Goal: Task Accomplishment & Management: Complete application form

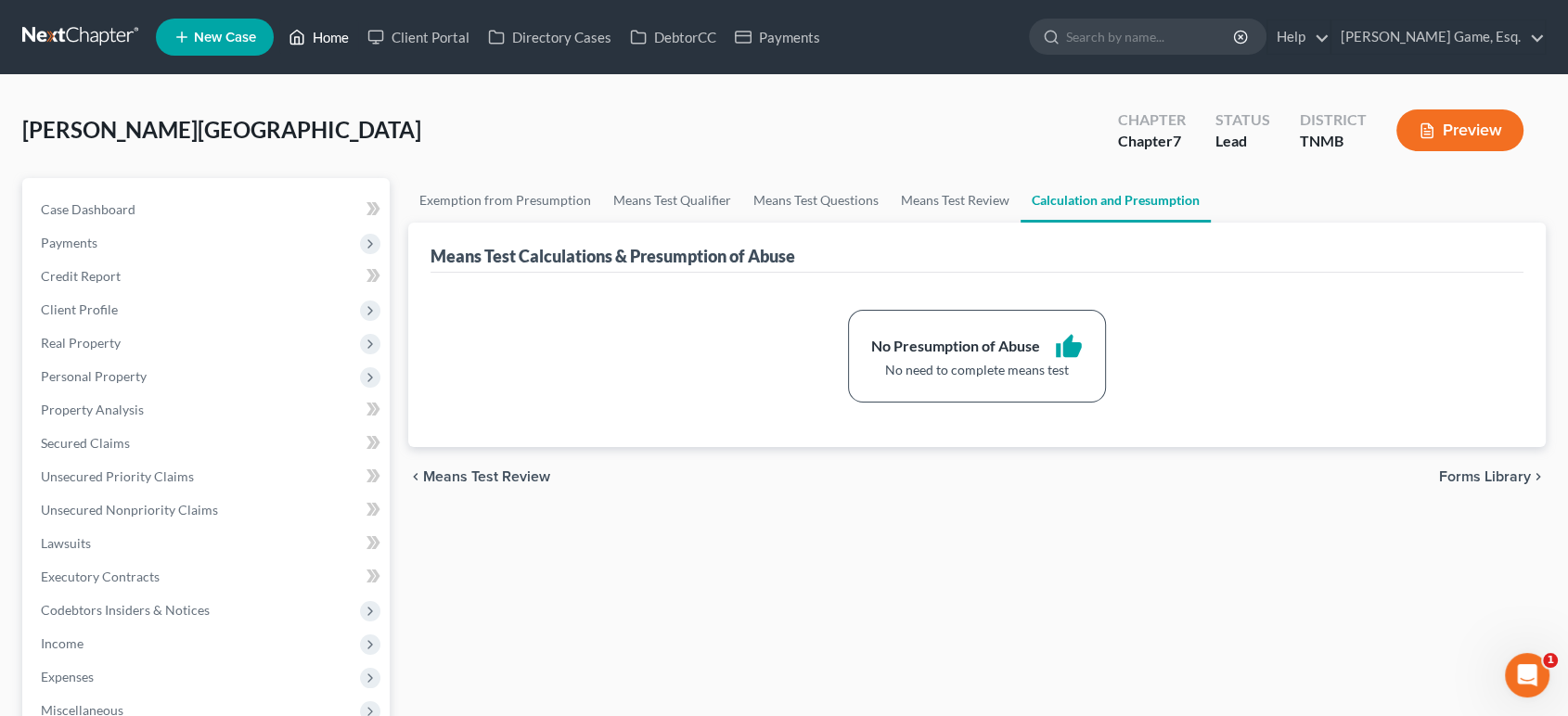
click at [359, 40] on link "Home" at bounding box center [318, 37] width 78 height 34
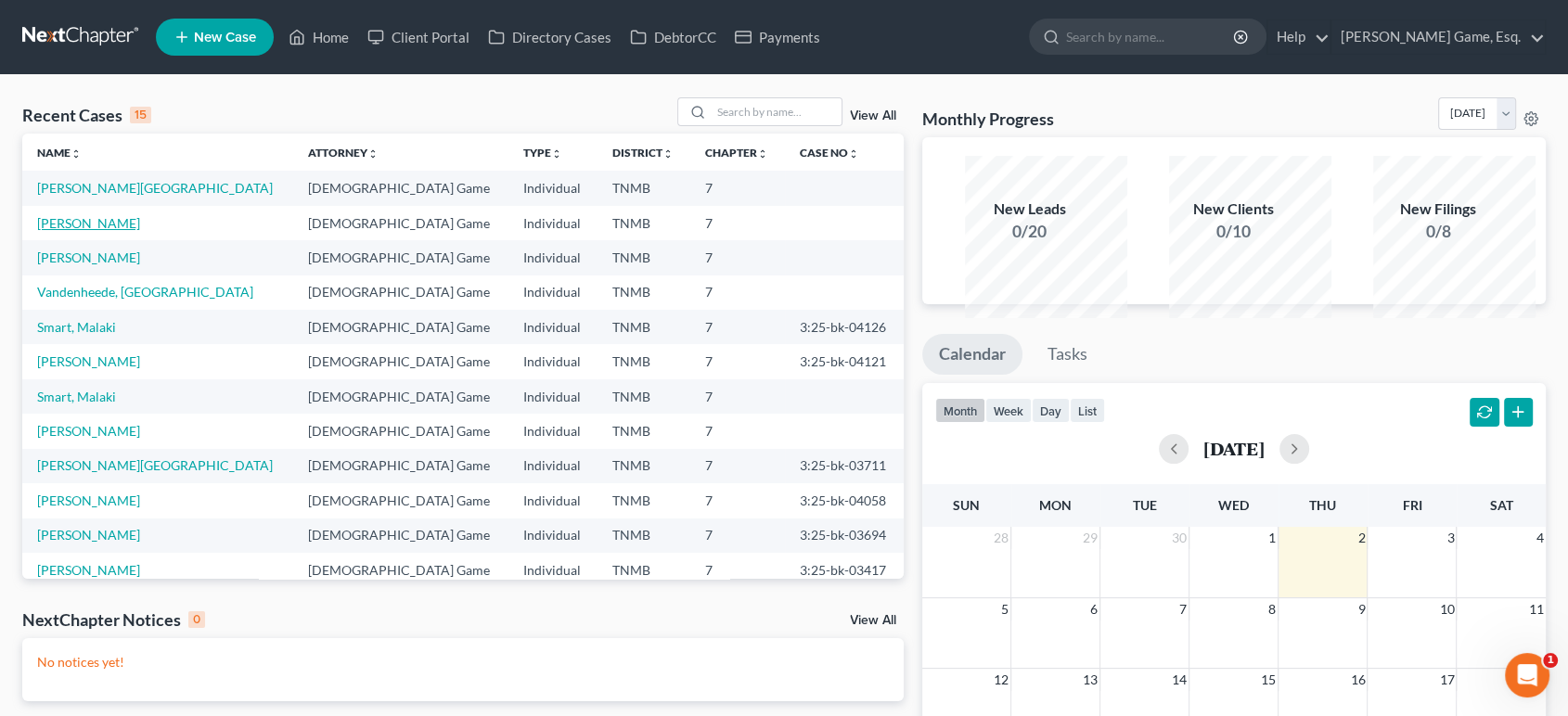
click at [120, 231] on link "[PERSON_NAME]" at bounding box center [89, 222] width 103 height 16
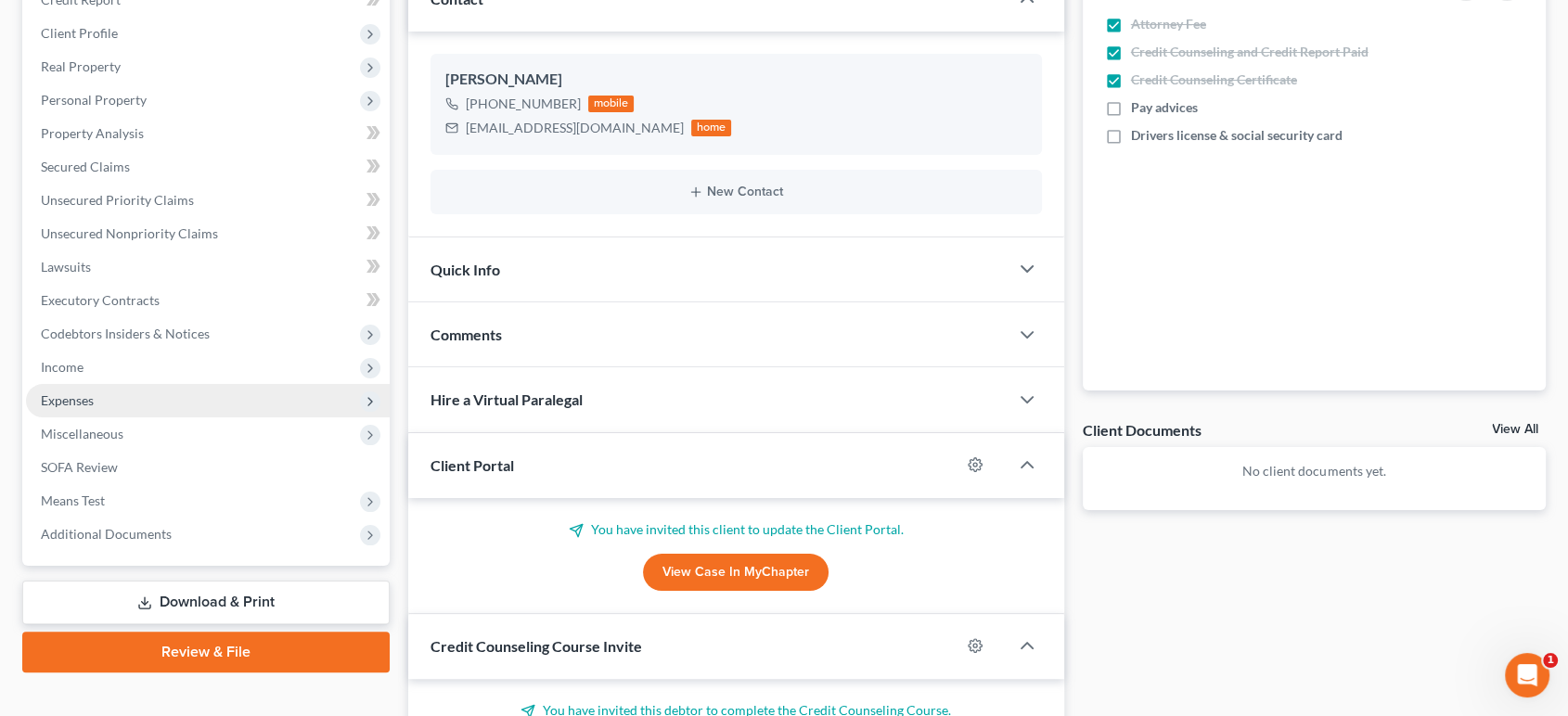
scroll to position [412, 0]
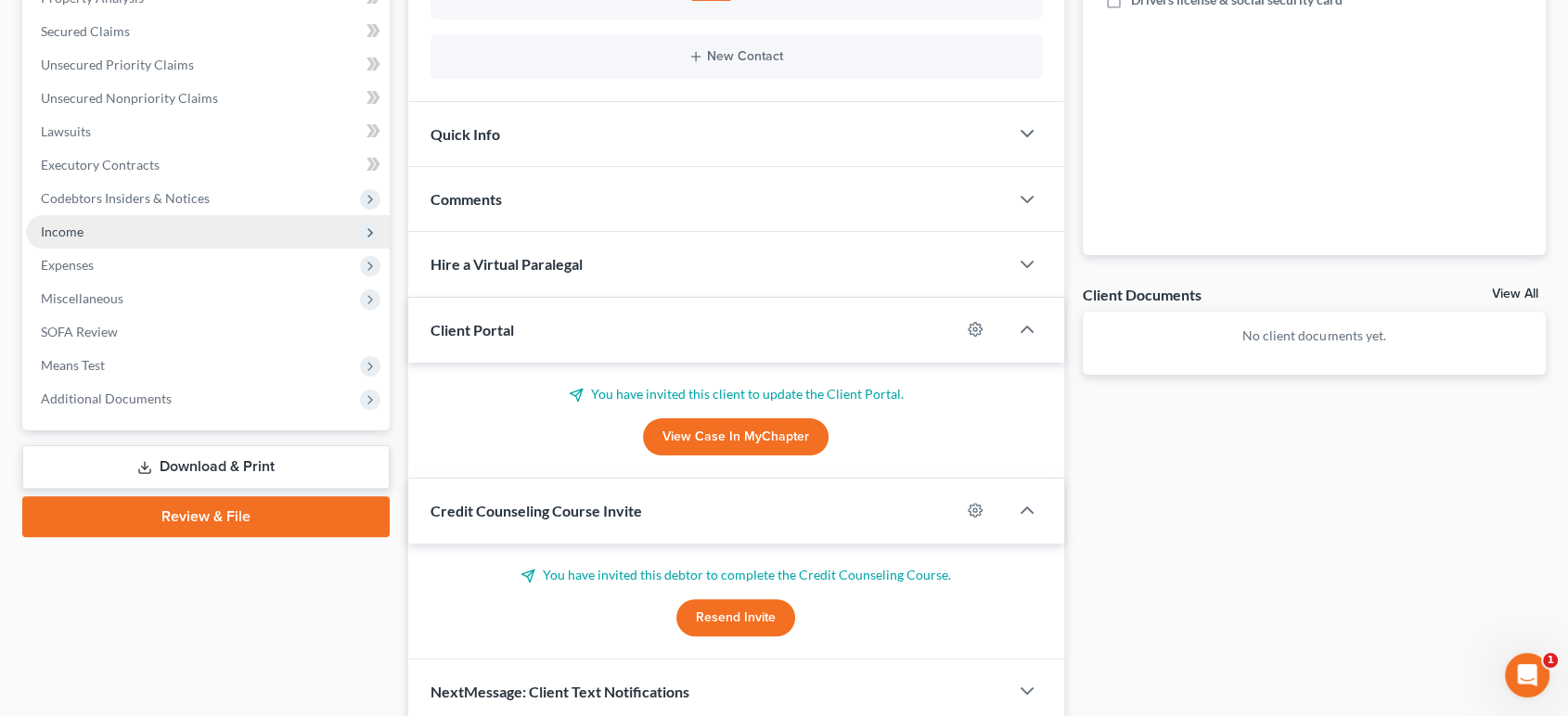
drag, startPoint x: 104, startPoint y: 418, endPoint x: 273, endPoint y: 391, distance: 171.1
click at [104, 282] on span "Expenses" at bounding box center [207, 265] width 363 height 34
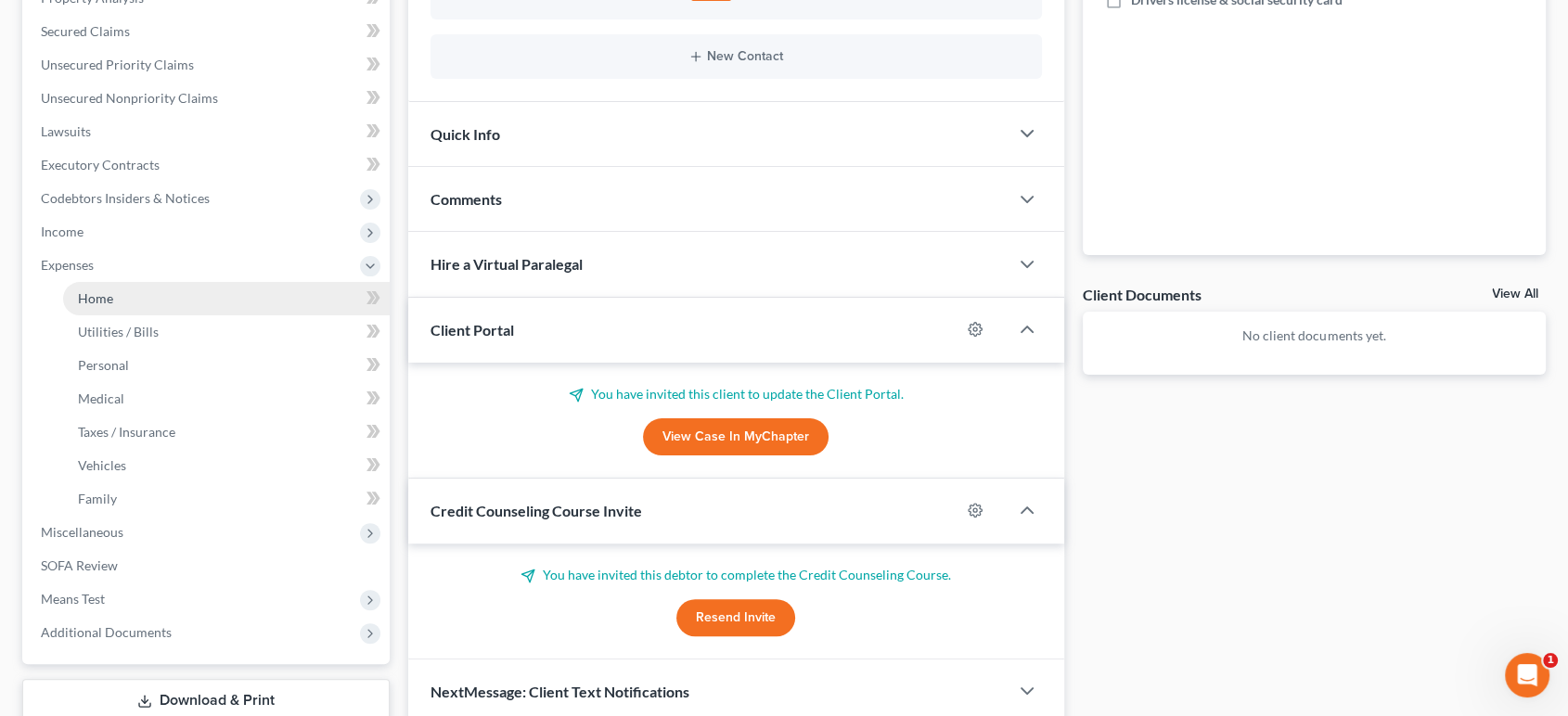
click at [150, 316] on link "Home" at bounding box center [227, 299] width 327 height 34
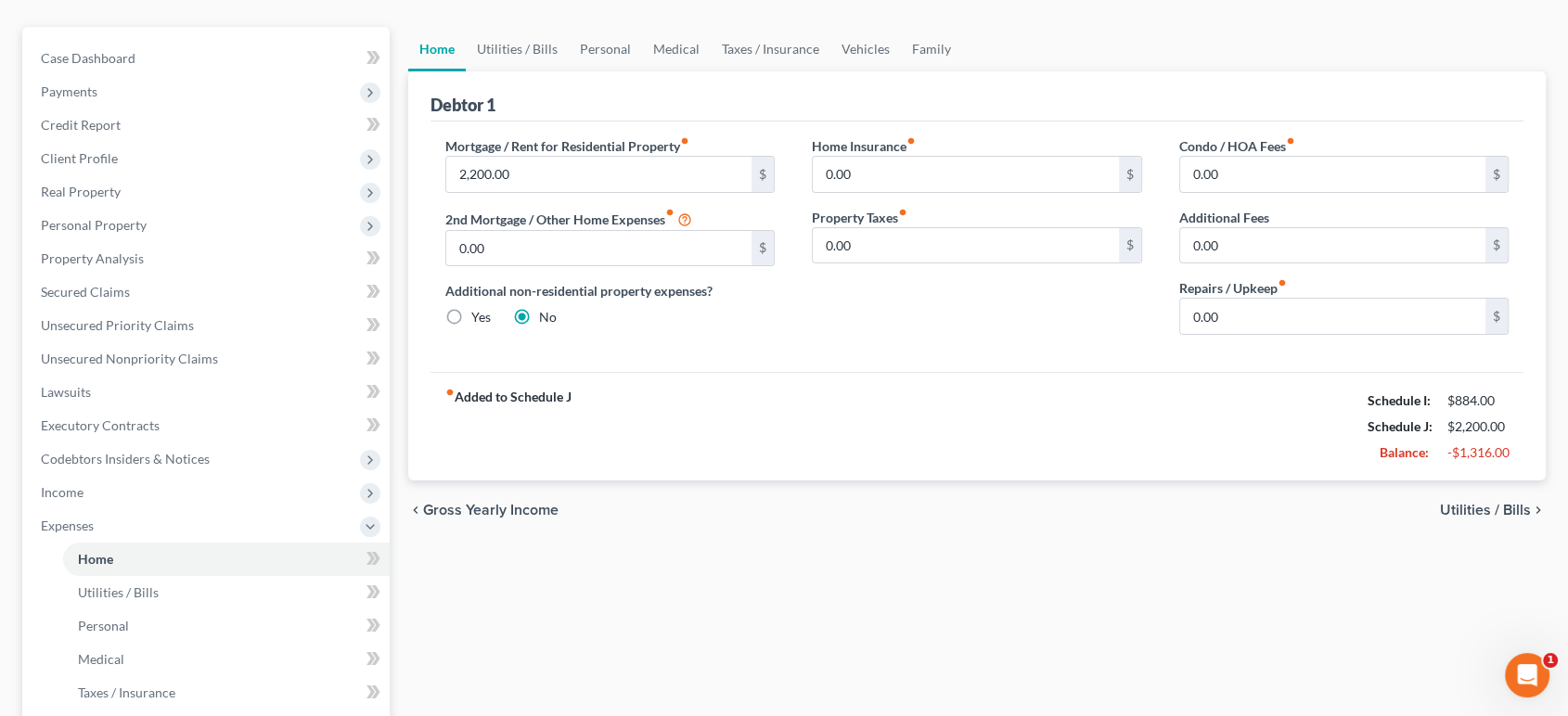
scroll to position [103, 0]
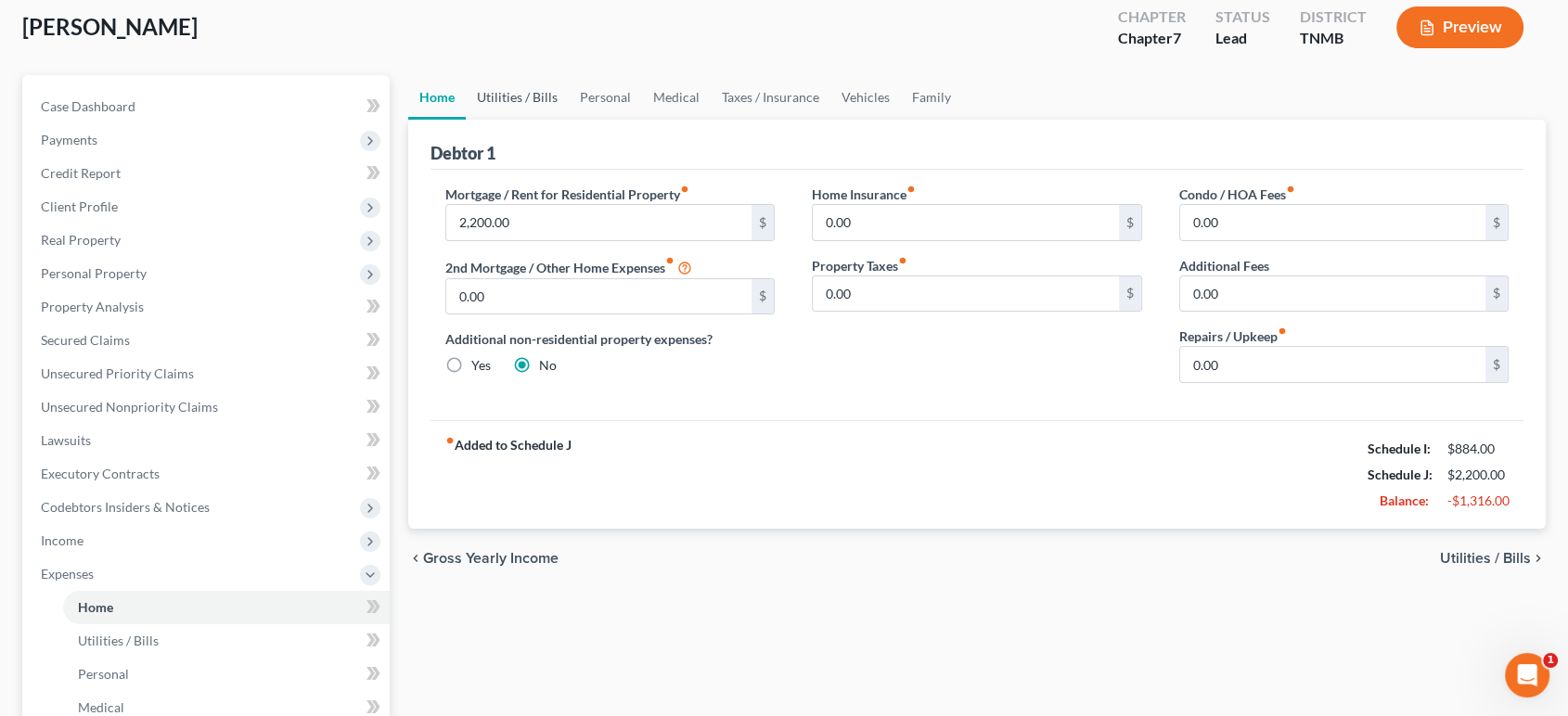
click at [559, 119] on link "Utilities / Bills" at bounding box center [517, 97] width 103 height 45
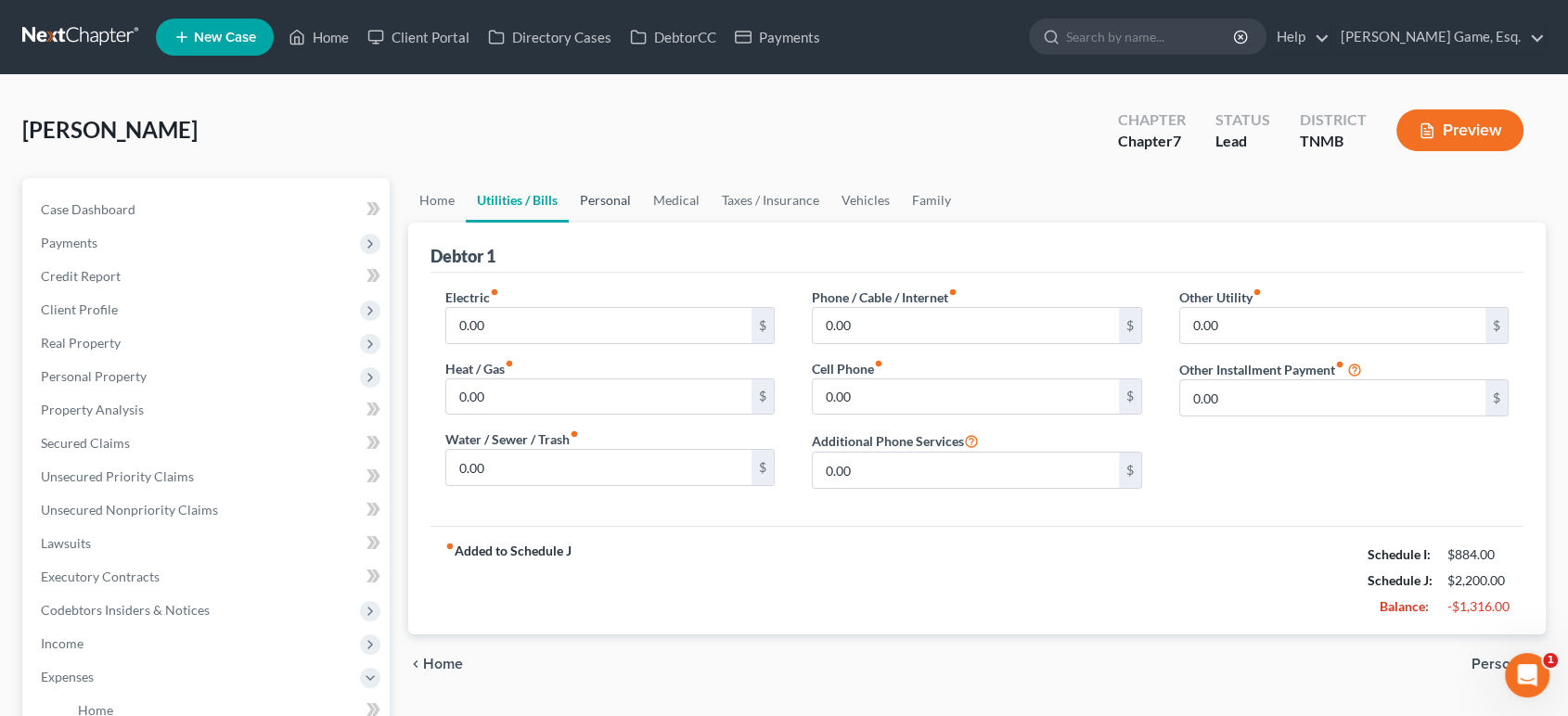
click at [642, 222] on link "Personal" at bounding box center [605, 201] width 73 height 45
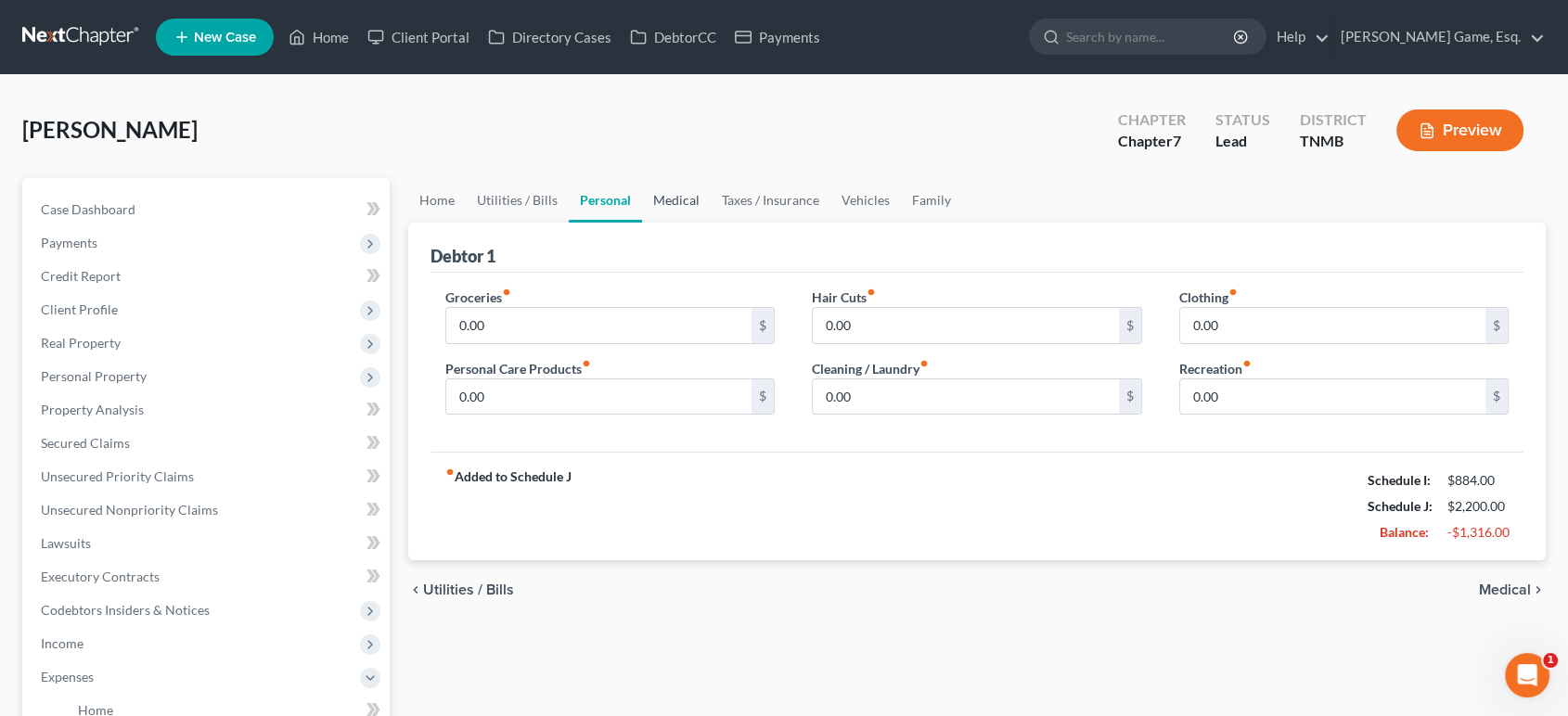
click at [711, 222] on link "Medical" at bounding box center [677, 201] width 69 height 45
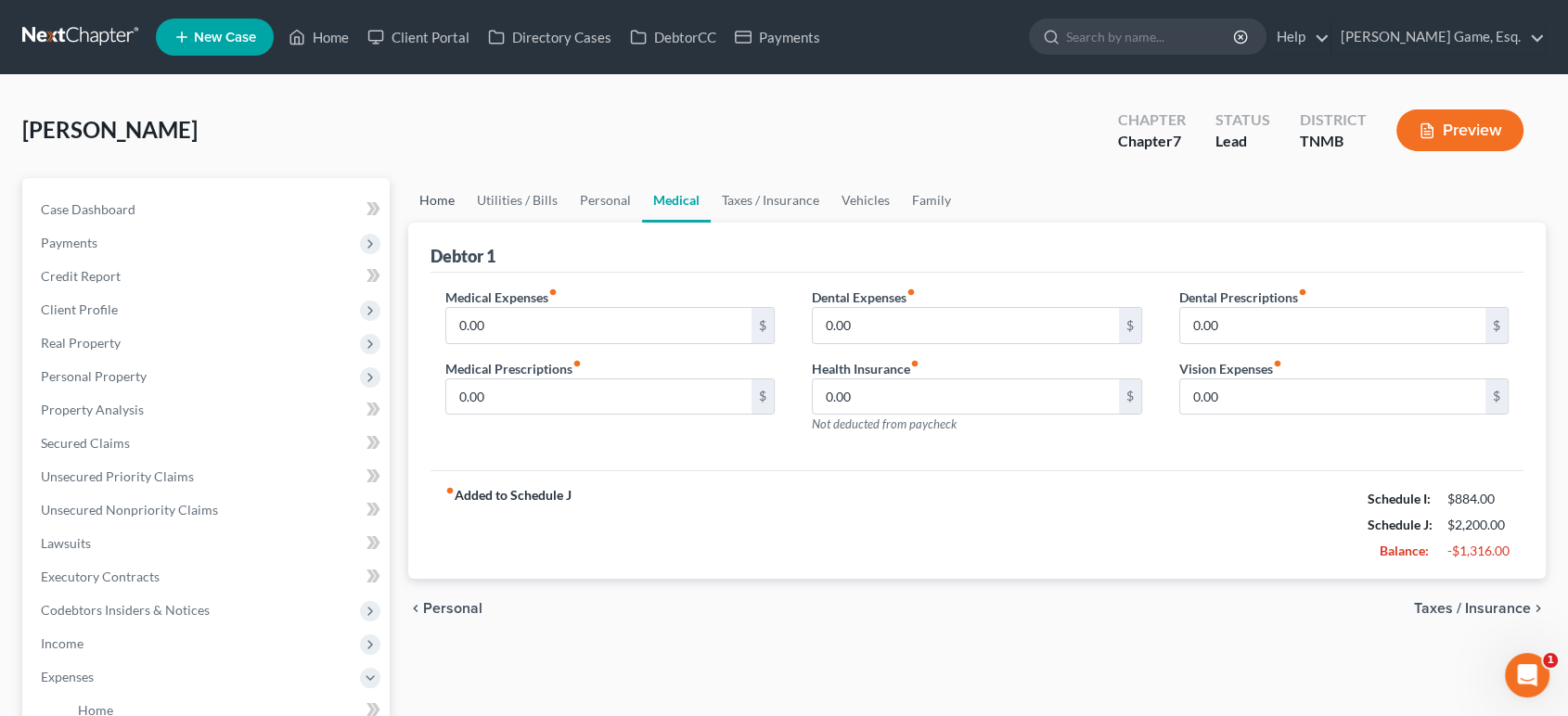
click at [457, 222] on link "Home" at bounding box center [437, 201] width 58 height 45
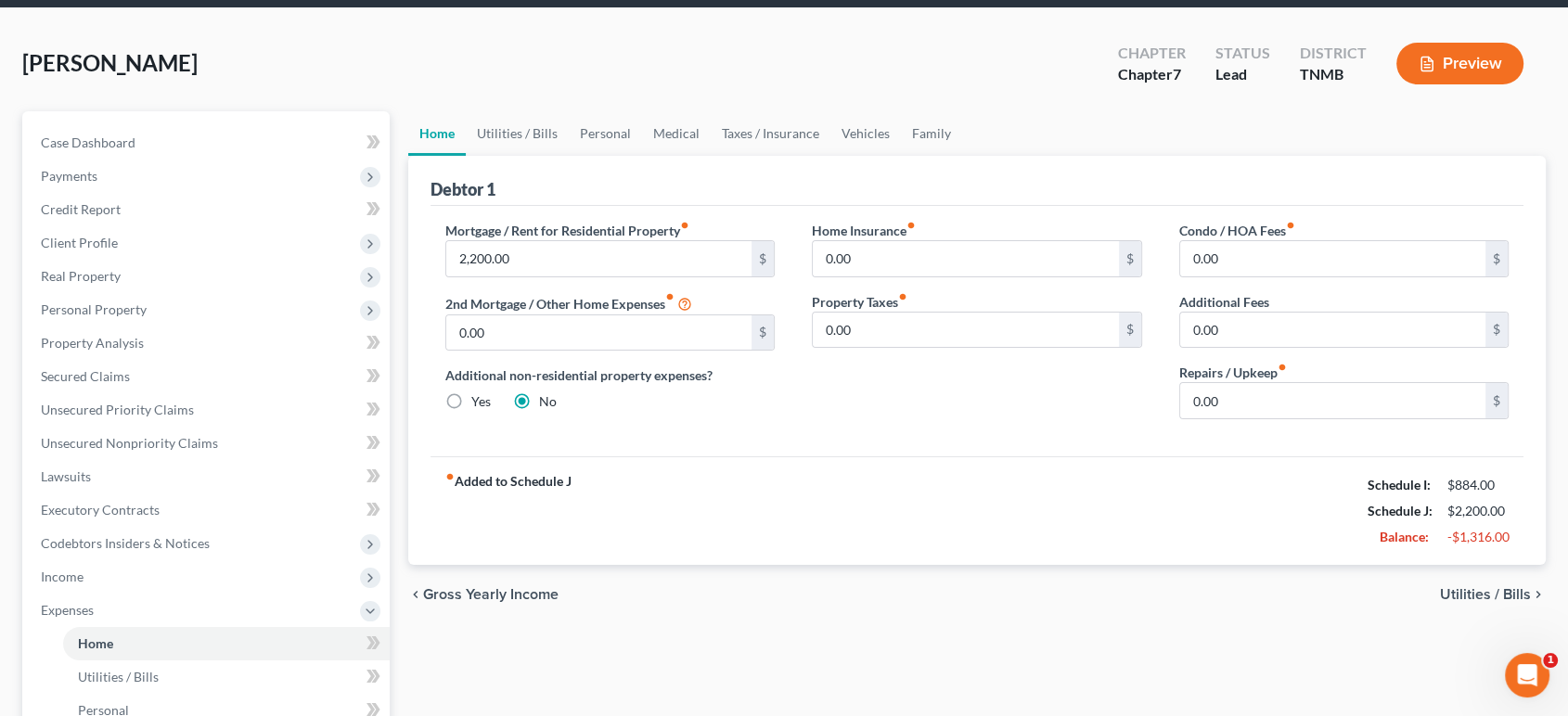
scroll to position [103, 0]
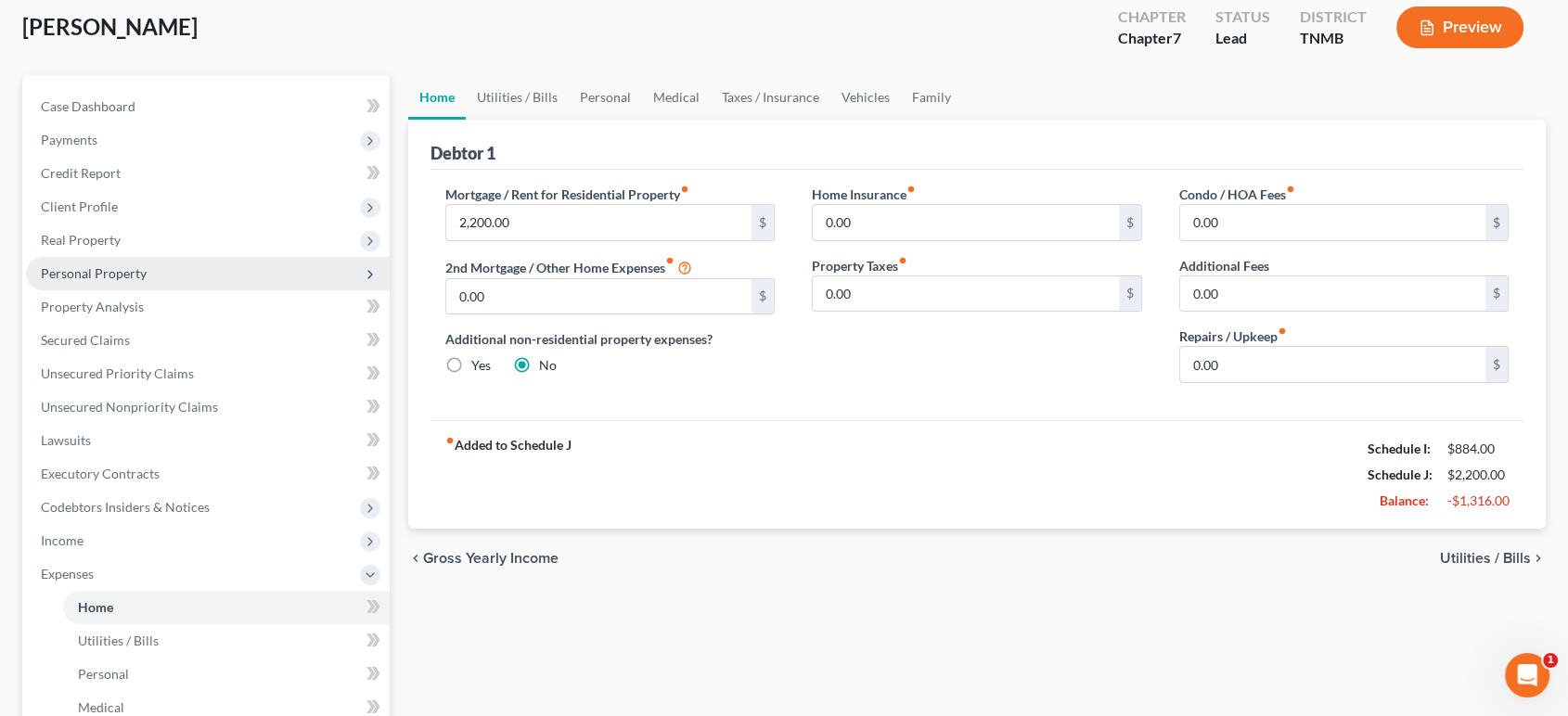
click at [147, 281] on span "Personal Property" at bounding box center [93, 273] width 106 height 16
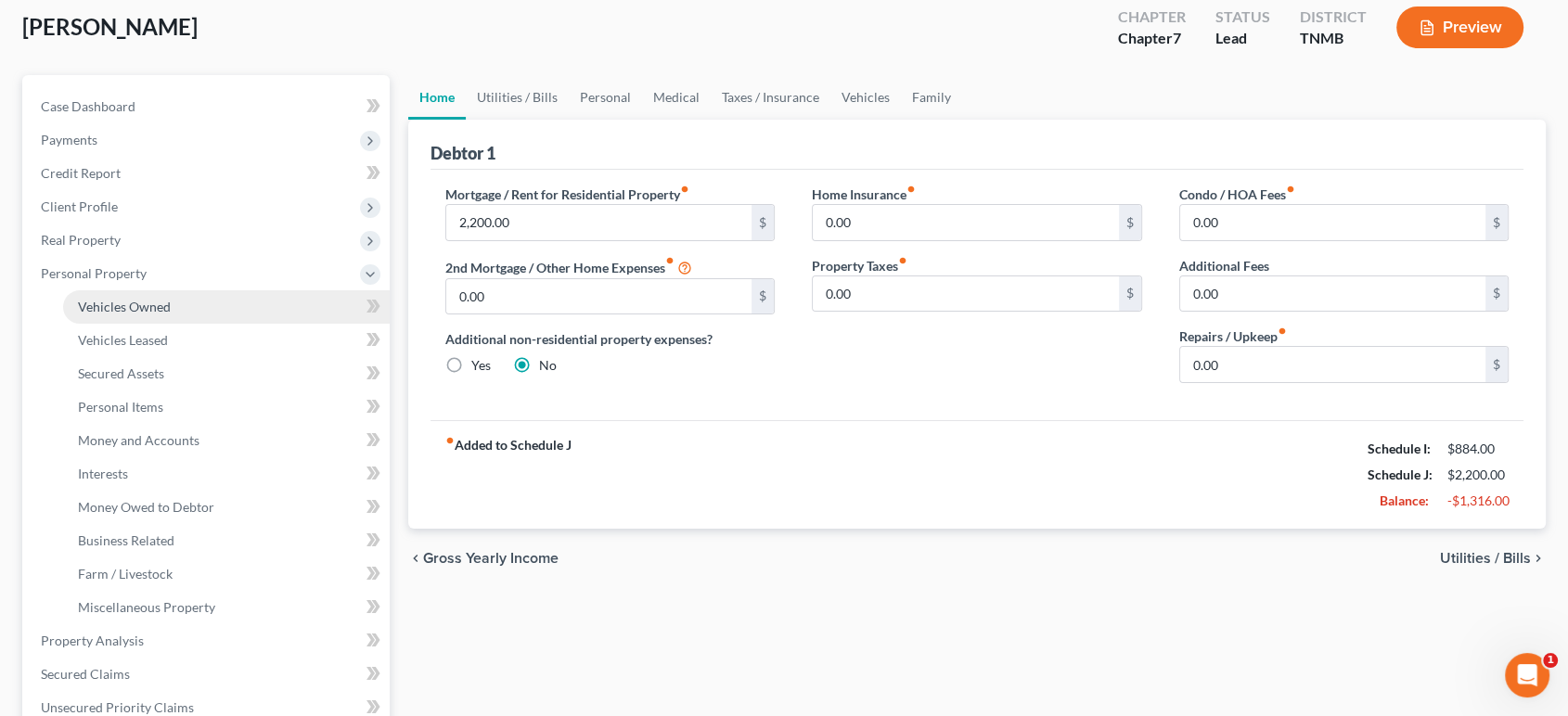
click at [171, 315] on span "Vehicles Owned" at bounding box center [123, 306] width 92 height 16
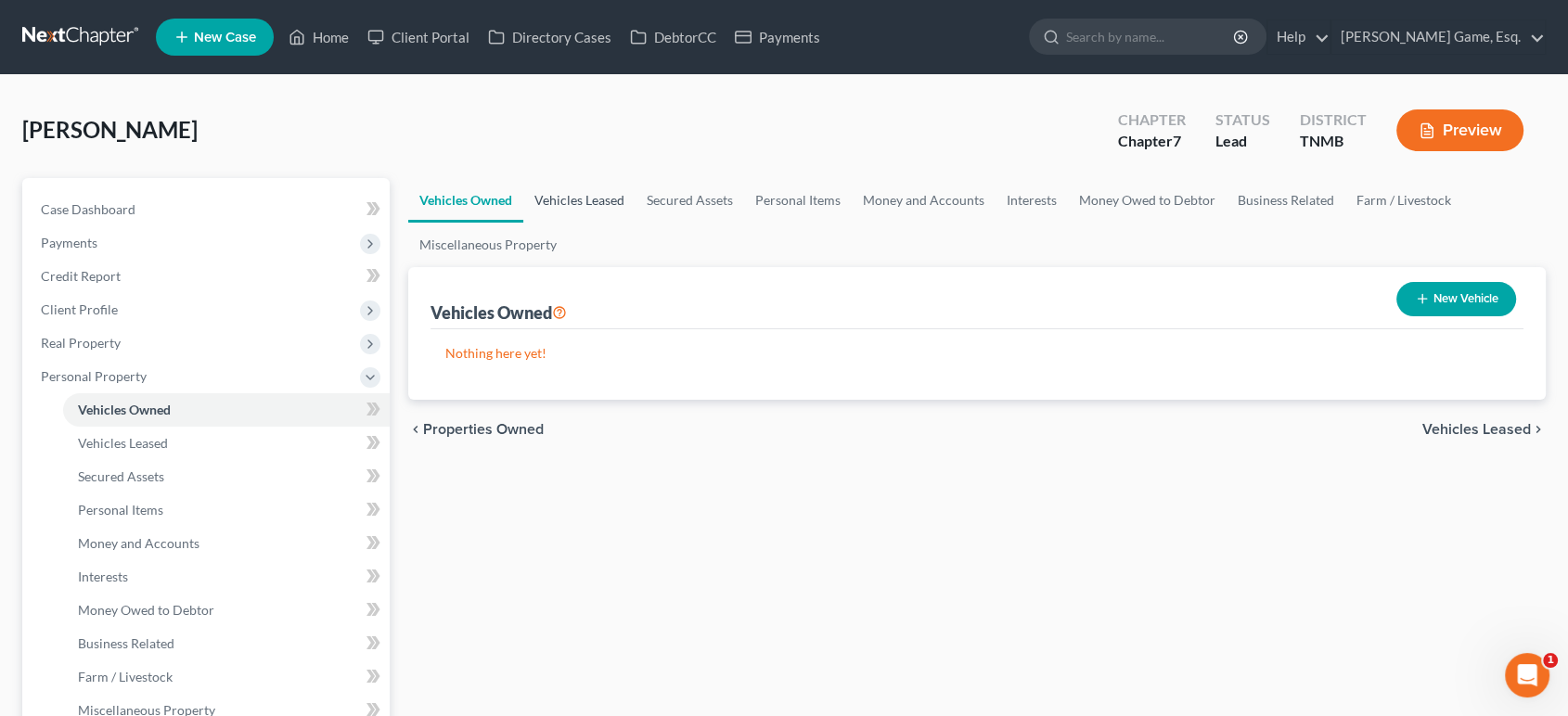
click at [614, 222] on link "Vehicles Leased" at bounding box center [579, 201] width 112 height 45
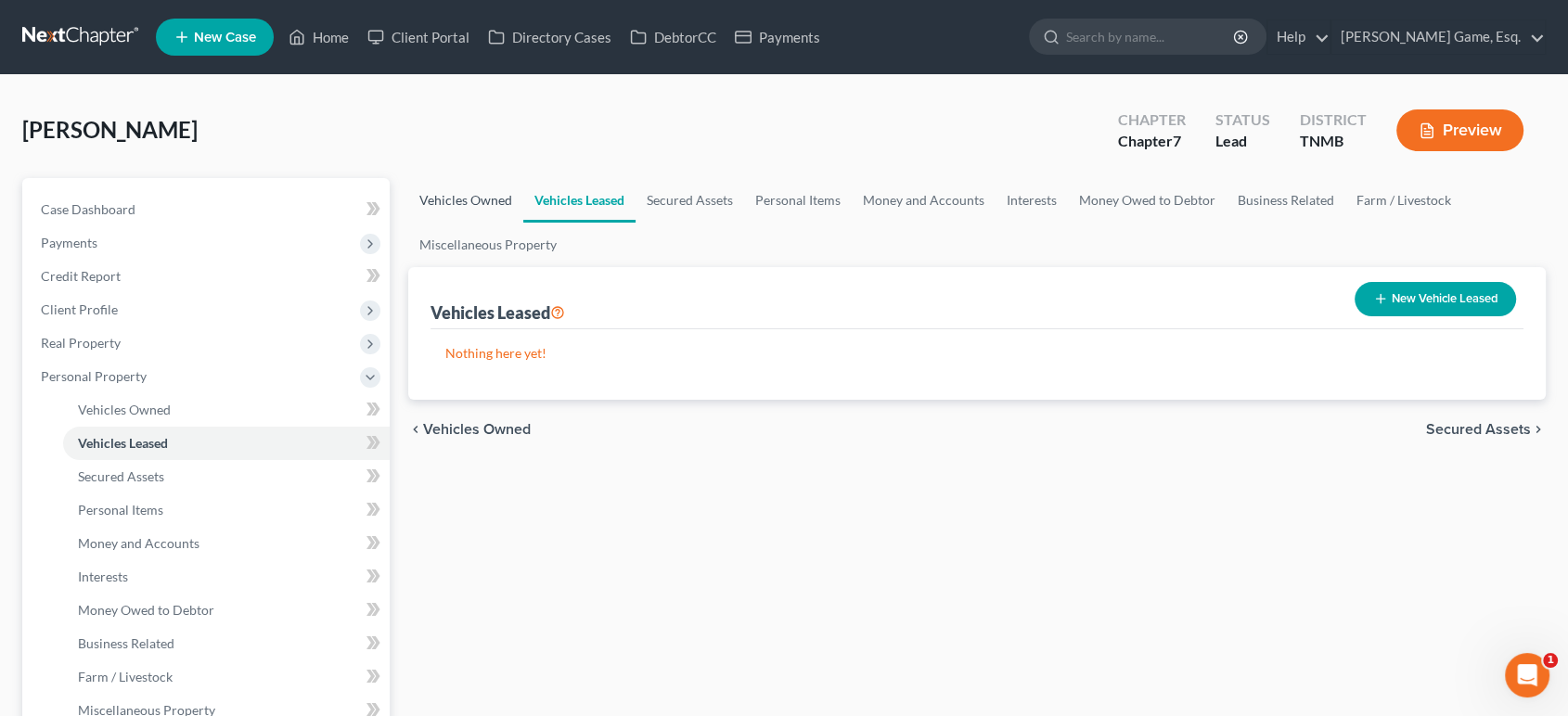
click at [483, 222] on link "Vehicles Owned" at bounding box center [465, 201] width 115 height 45
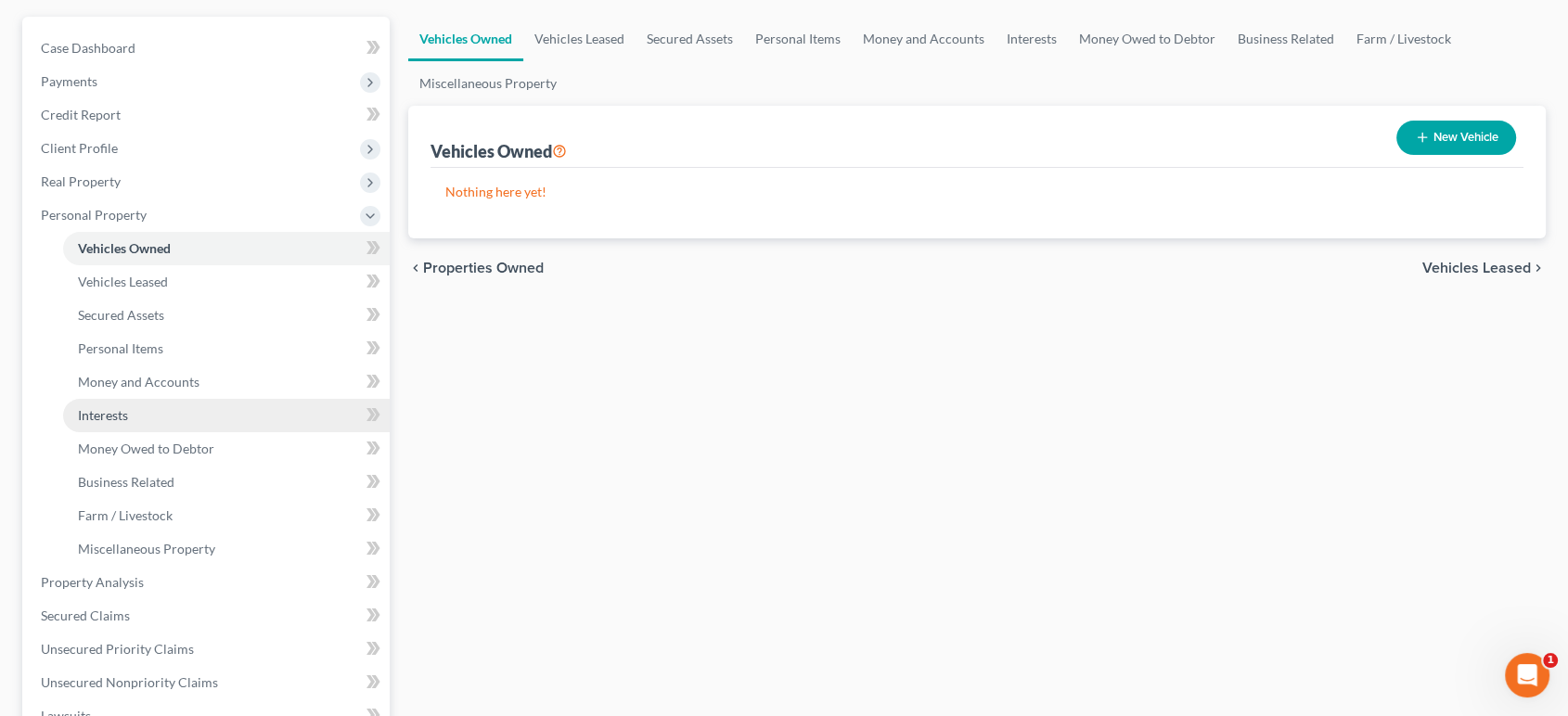
scroll to position [206, 0]
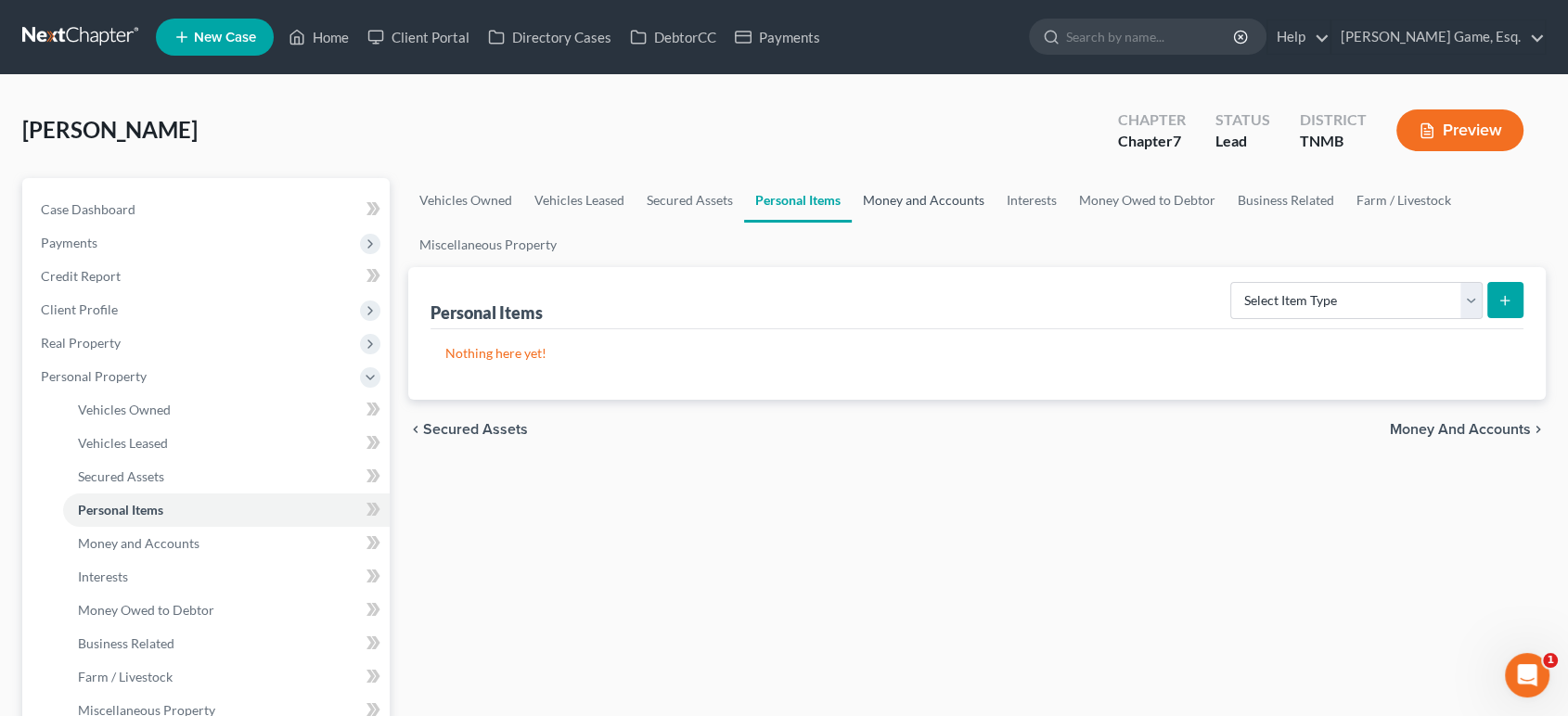
click at [996, 222] on link "Money and Accounts" at bounding box center [924, 201] width 144 height 45
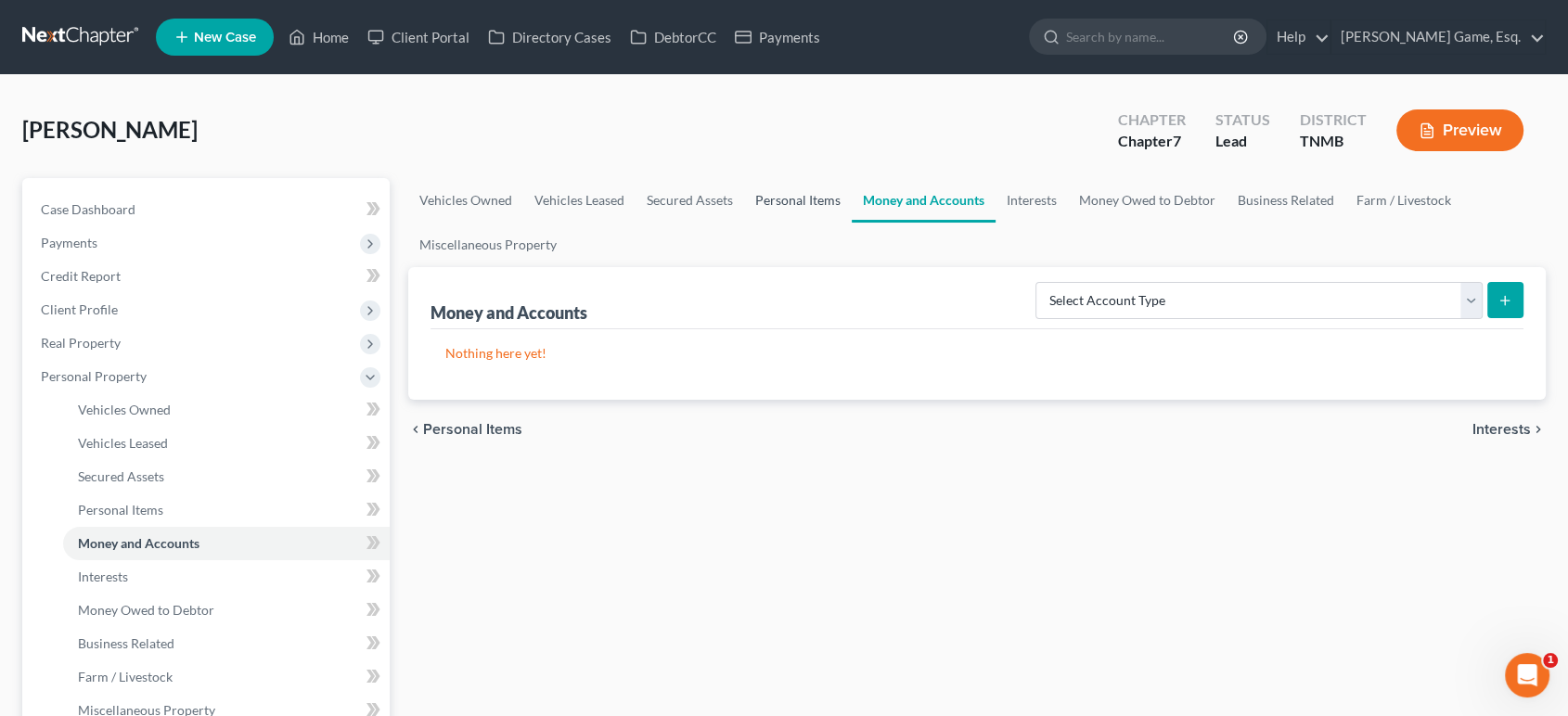
click at [852, 222] on link "Personal Items" at bounding box center [798, 201] width 107 height 45
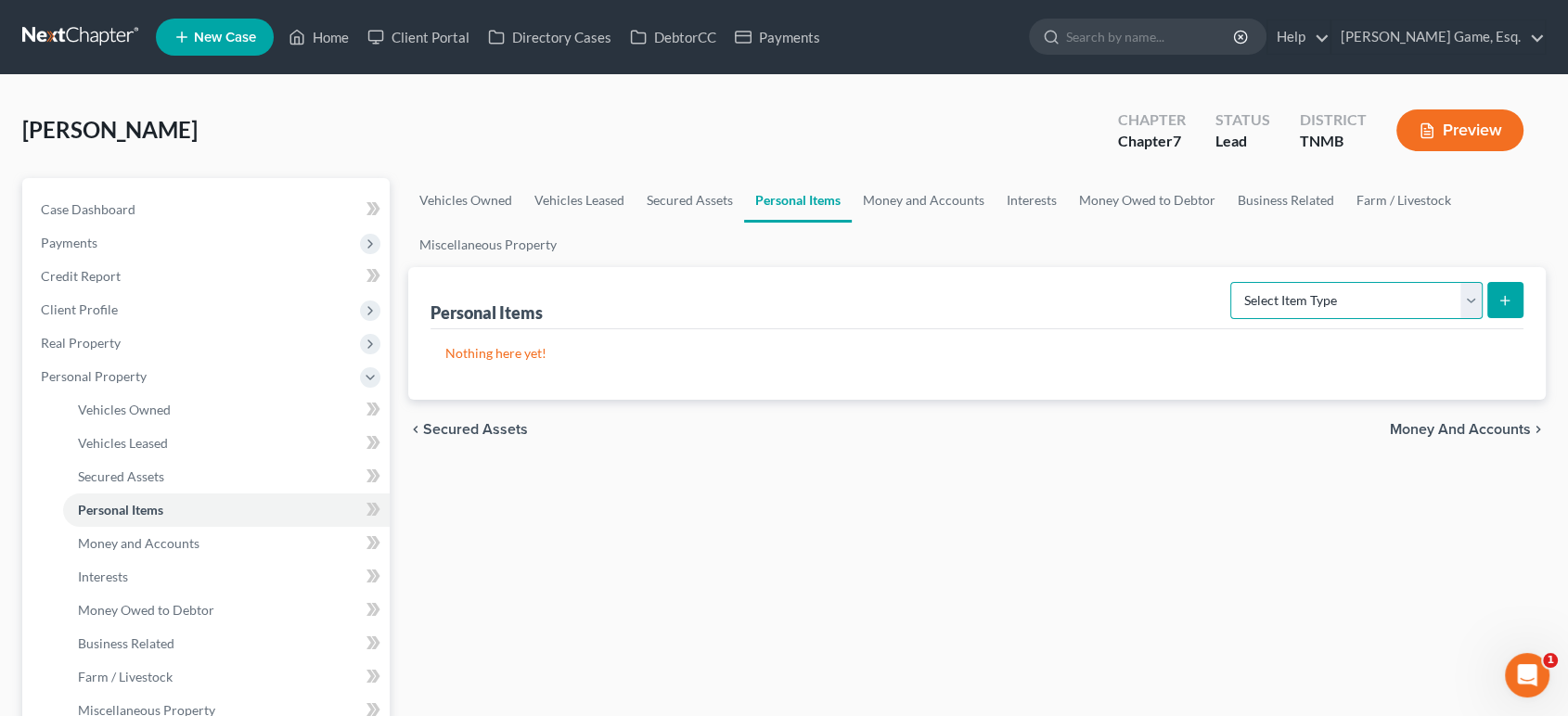
drag, startPoint x: 1362, startPoint y: 360, endPoint x: 968, endPoint y: 338, distance: 394.6
click at [1362, 319] on select "Select Item Type Clothing (A/B: 11) Collectibles Of Value (A/B: 8) Electronics …" at bounding box center [1356, 301] width 252 height 37
drag, startPoint x: 1447, startPoint y: 376, endPoint x: 1328, endPoint y: 348, distance: 122.2
click at [1447, 319] on select "Select Item Type Clothing (A/B: 11) Collectibles Of Value (A/B: 8) Electronics …" at bounding box center [1356, 301] width 252 height 37
select select "clothing"
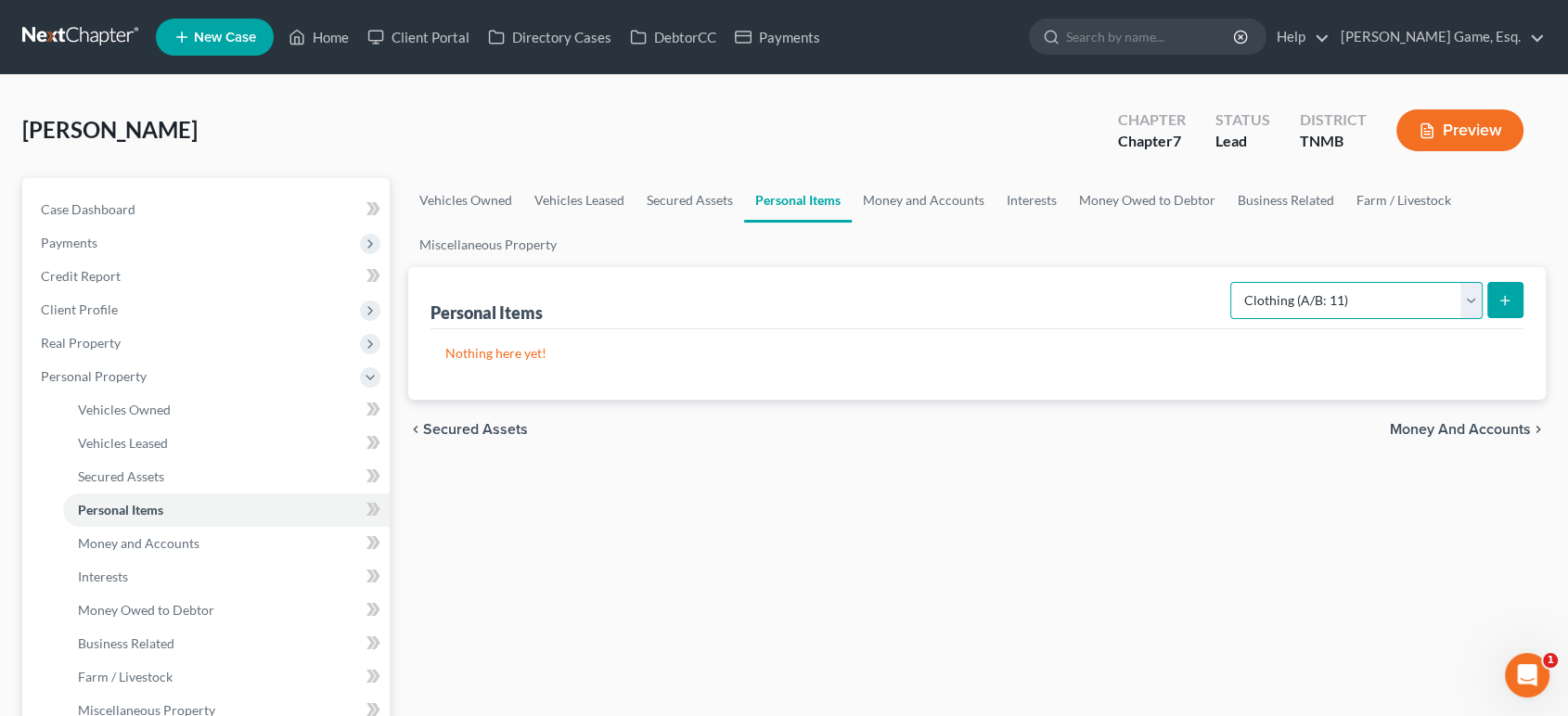
click at [1230, 319] on select "Select Item Type Clothing (A/B: 11) Collectibles Of Value (A/B: 8) Electronics …" at bounding box center [1356, 301] width 252 height 37
click at [1505, 304] on line "submit" at bounding box center [1505, 300] width 0 height 8
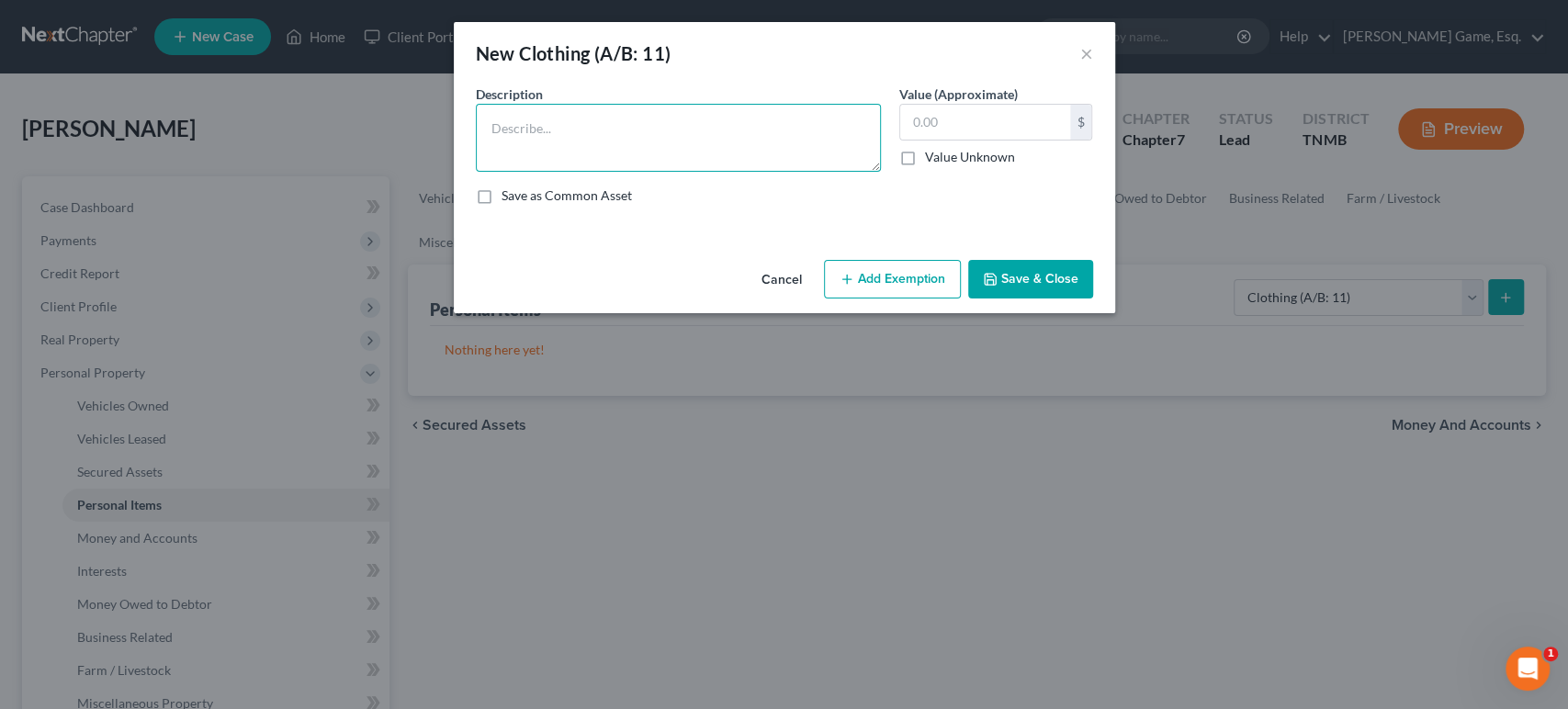
click at [676, 160] on textarea at bounding box center [679, 138] width 405 height 68
click at [483, 158] on textarea "Men's CLothing" at bounding box center [679, 138] width 405 height 68
type textarea "Men's Clothing"
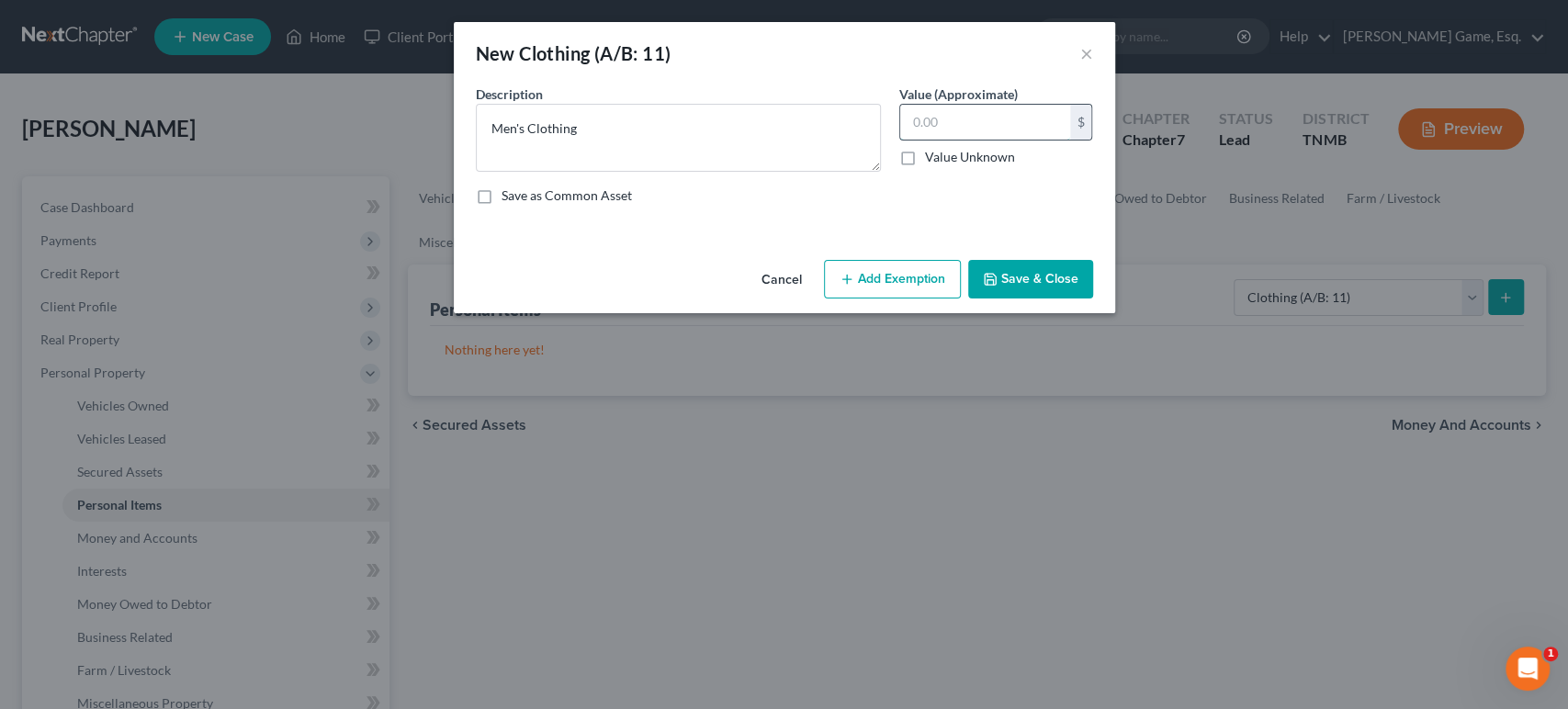
click at [1004, 140] on input "text" at bounding box center [986, 122] width 170 height 35
type input "250"
click at [907, 299] on button "Add Exemption" at bounding box center [892, 279] width 137 height 39
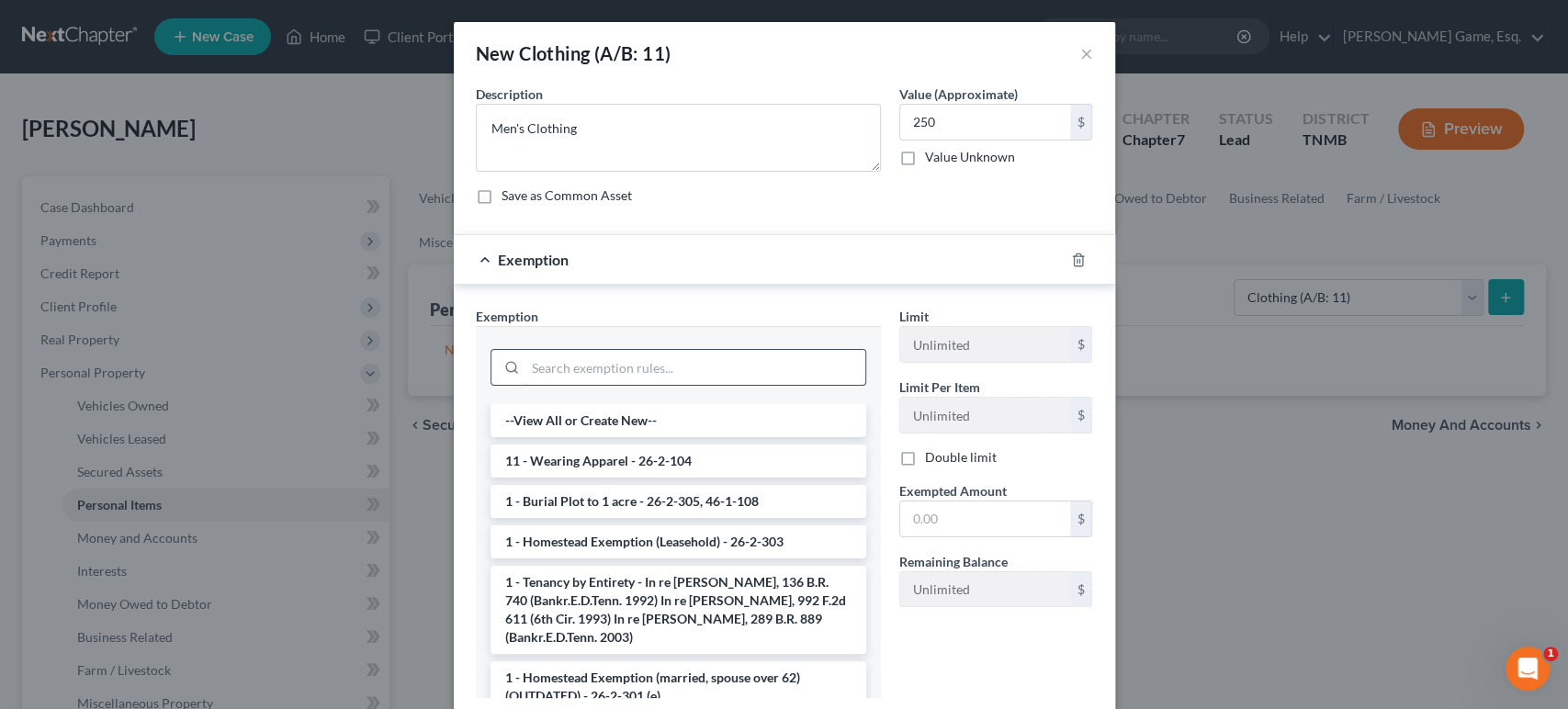
click at [551, 385] on input "search" at bounding box center [695, 368] width 340 height 35
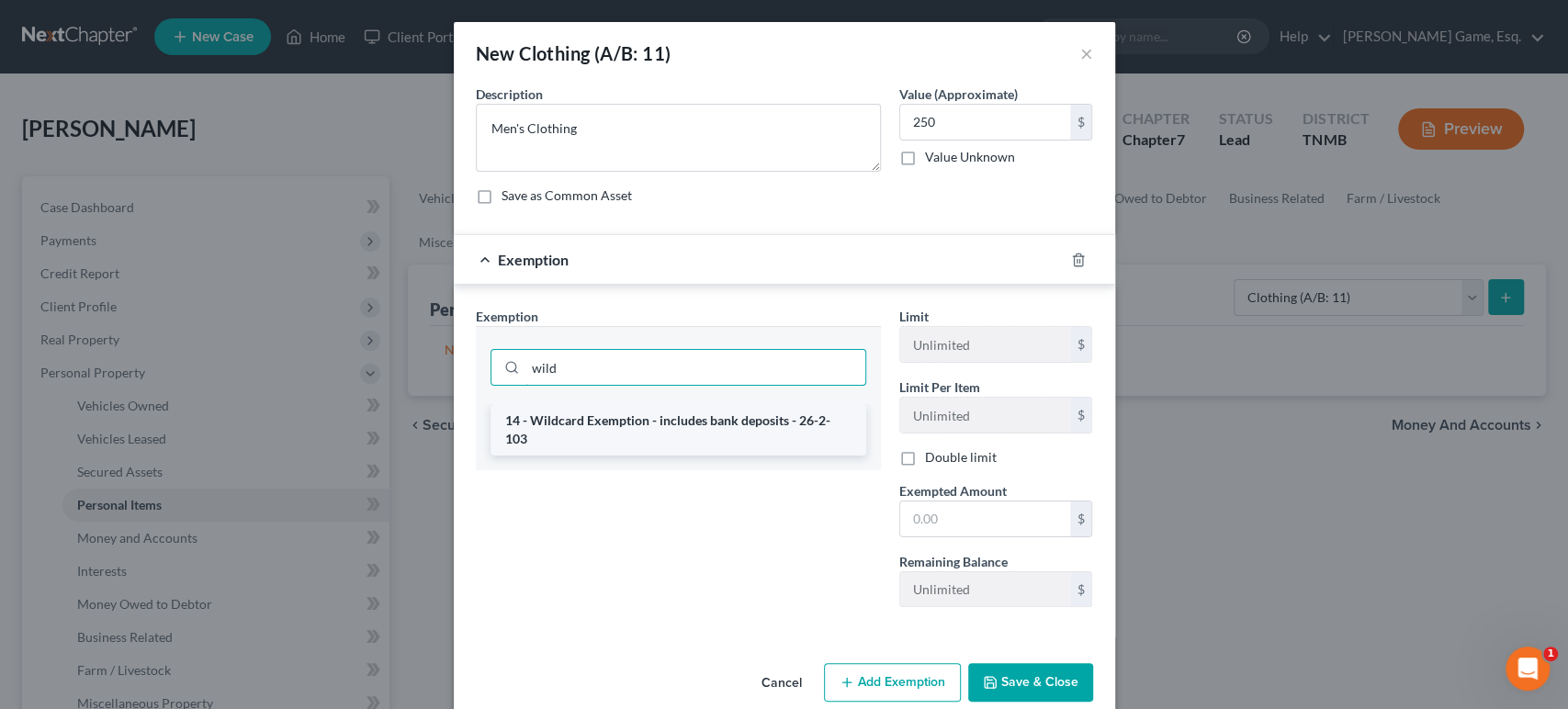
type input "wild"
click at [620, 456] on li "14 - Wildcard Exemption - includes bank deposits - 26-2-103" at bounding box center [679, 430] width 375 height 52
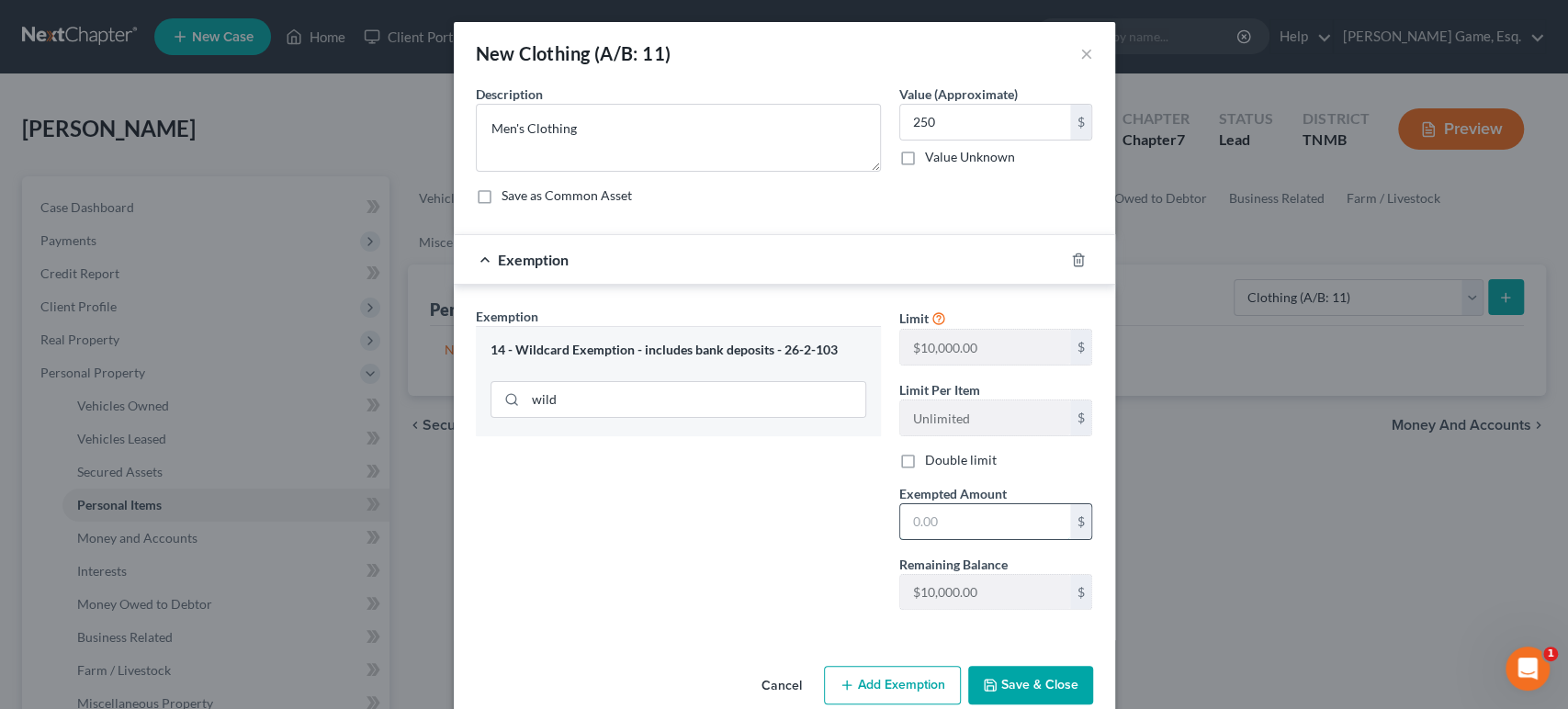
click at [972, 539] on input "text" at bounding box center [986, 521] width 170 height 35
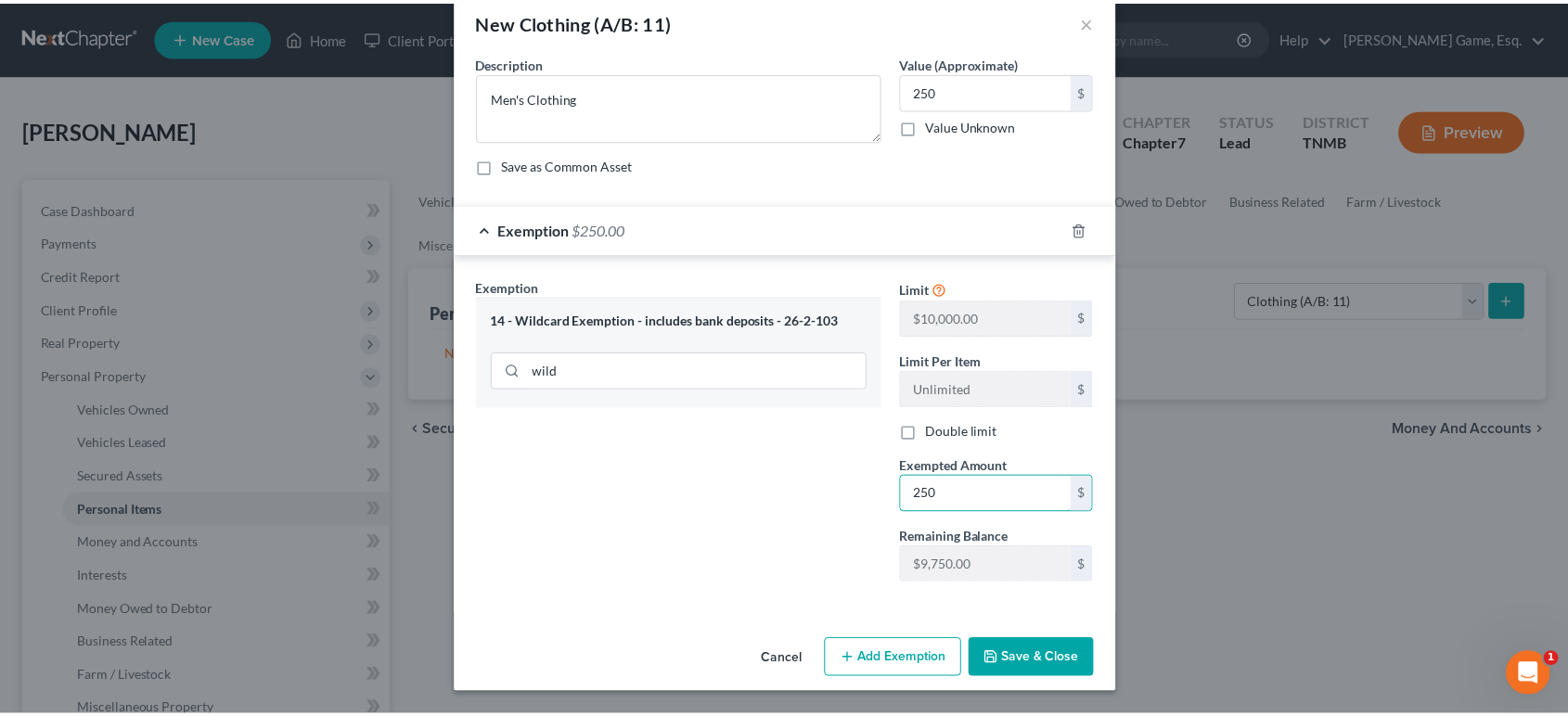
scroll to position [214, 0]
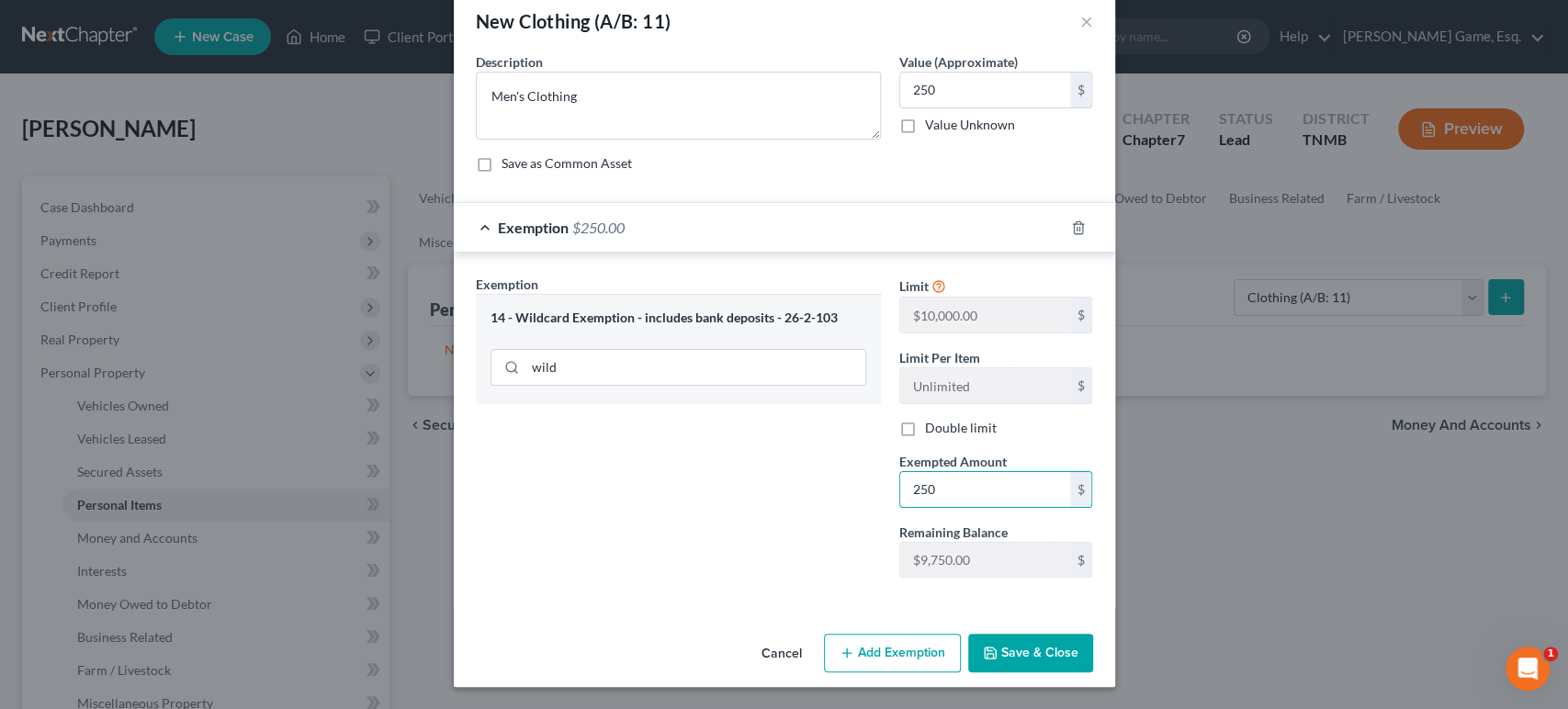
type input "250"
click at [1093, 642] on button "Save & Close" at bounding box center [1030, 654] width 125 height 39
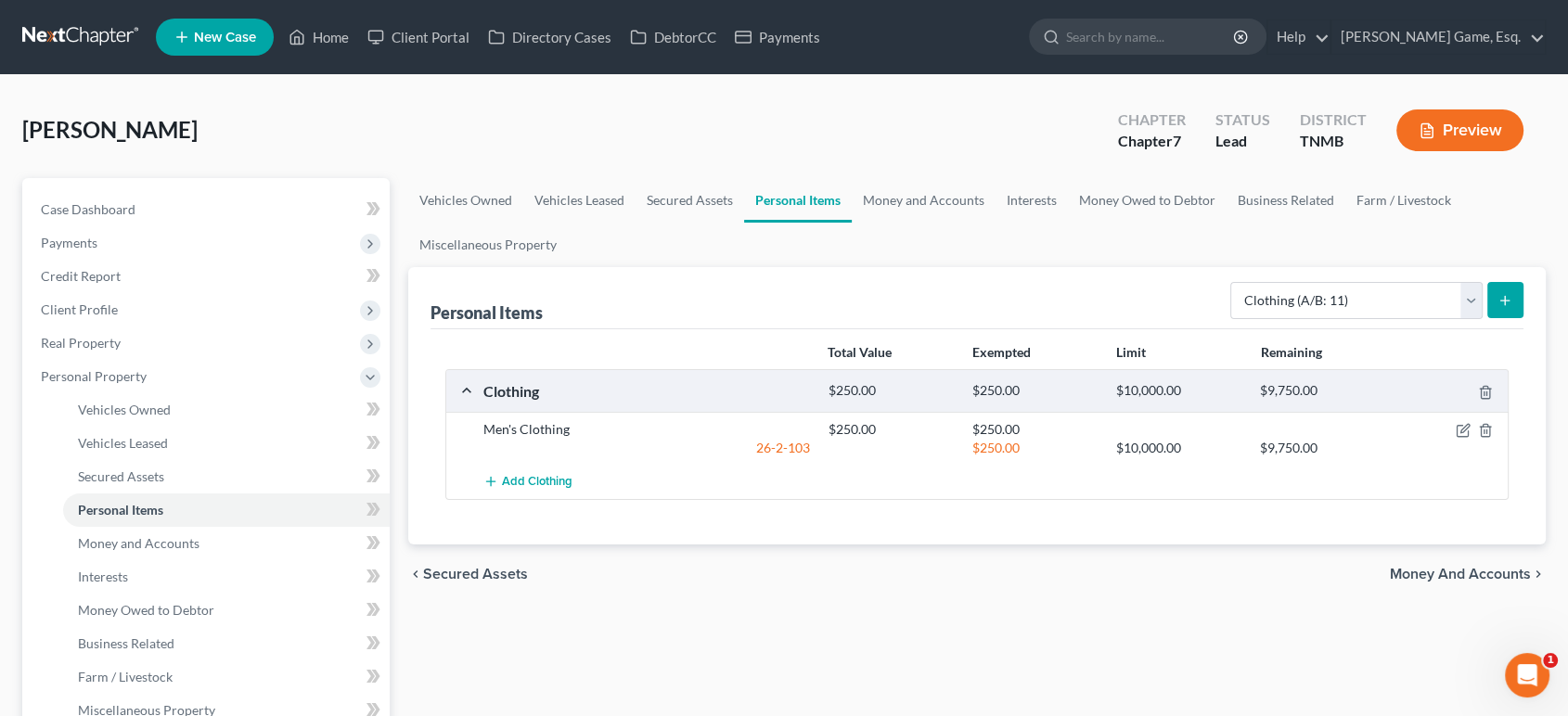
scroll to position [103, 0]
